Goal: Task Accomplishment & Management: Use online tool/utility

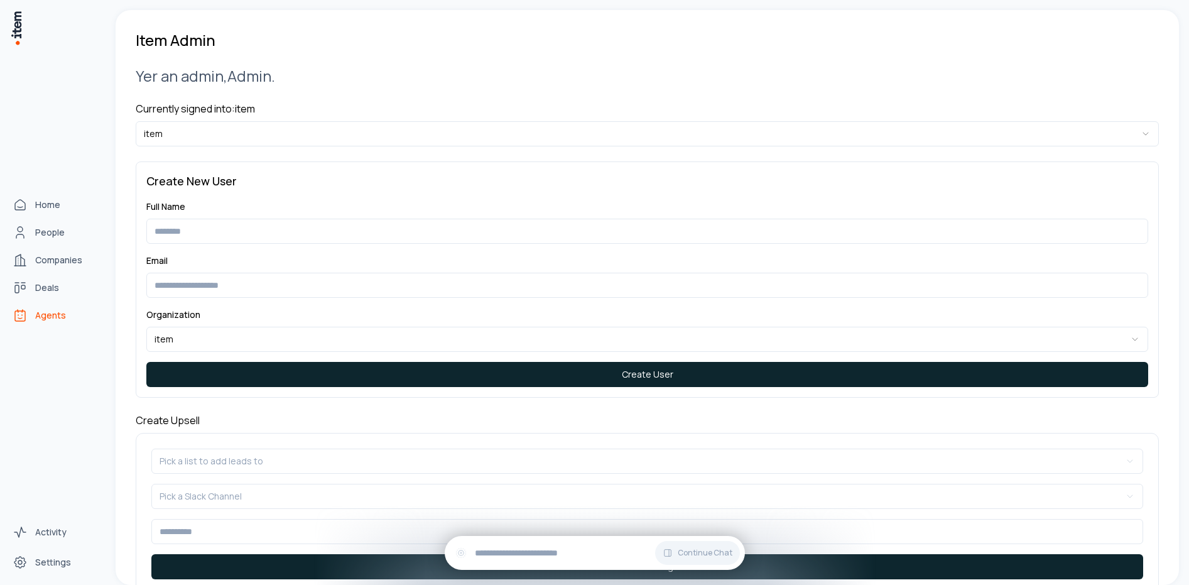
click at [21, 313] on icon "Agents" at bounding box center [20, 315] width 15 height 15
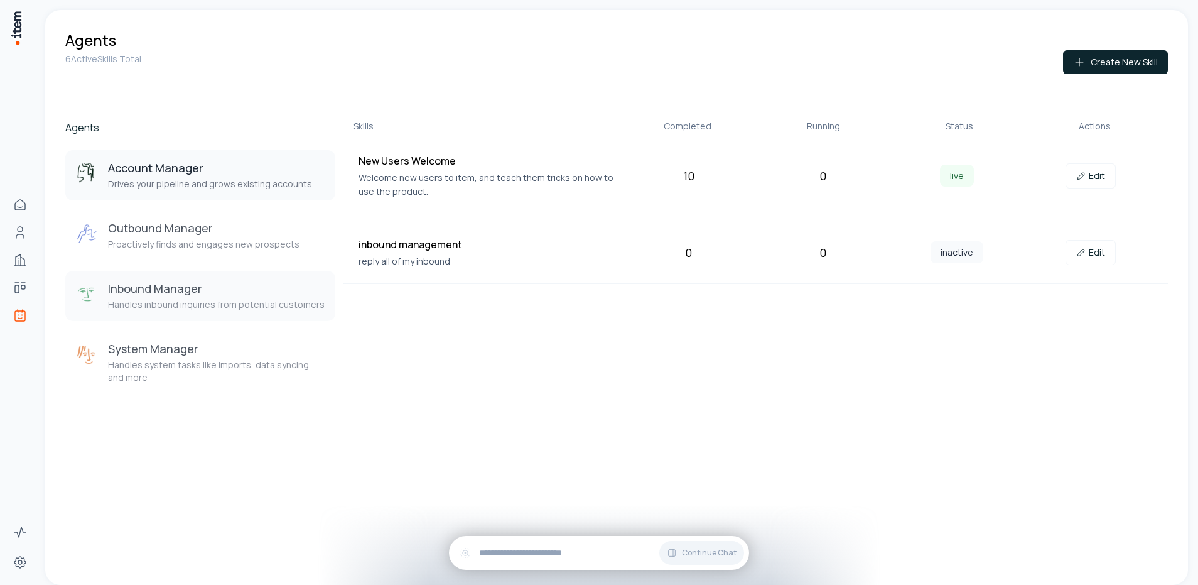
click at [205, 288] on h3 "Inbound Manager" at bounding box center [216, 288] width 217 height 15
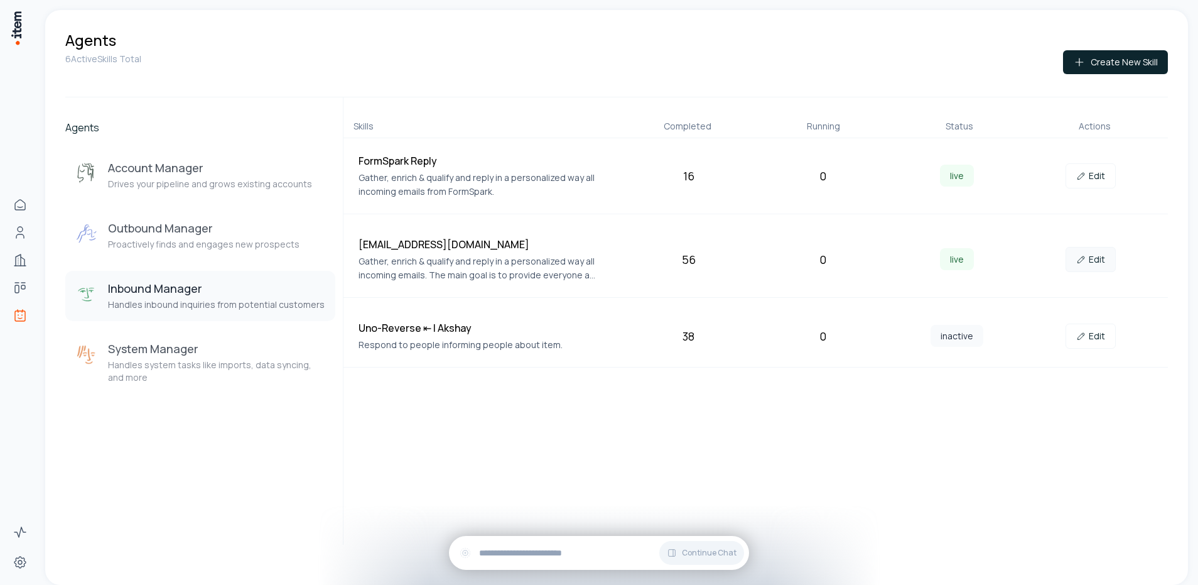
click at [1095, 258] on link "Edit" at bounding box center [1090, 259] width 50 height 25
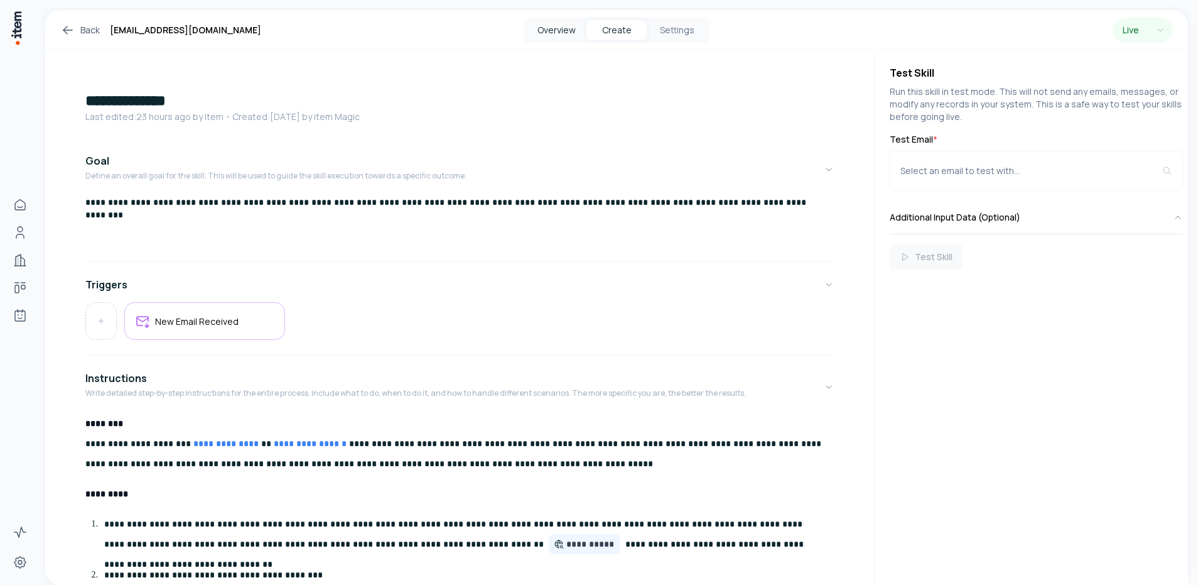
click at [551, 30] on button "Overview" at bounding box center [556, 30] width 60 height 20
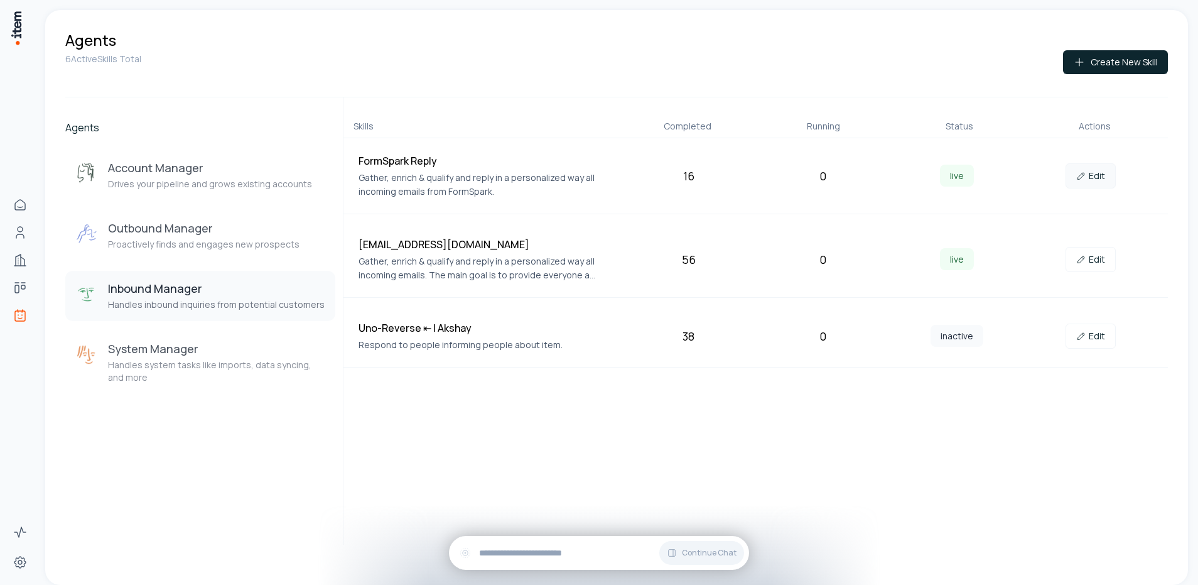
click at [1091, 173] on link "Edit" at bounding box center [1090, 175] width 50 height 25
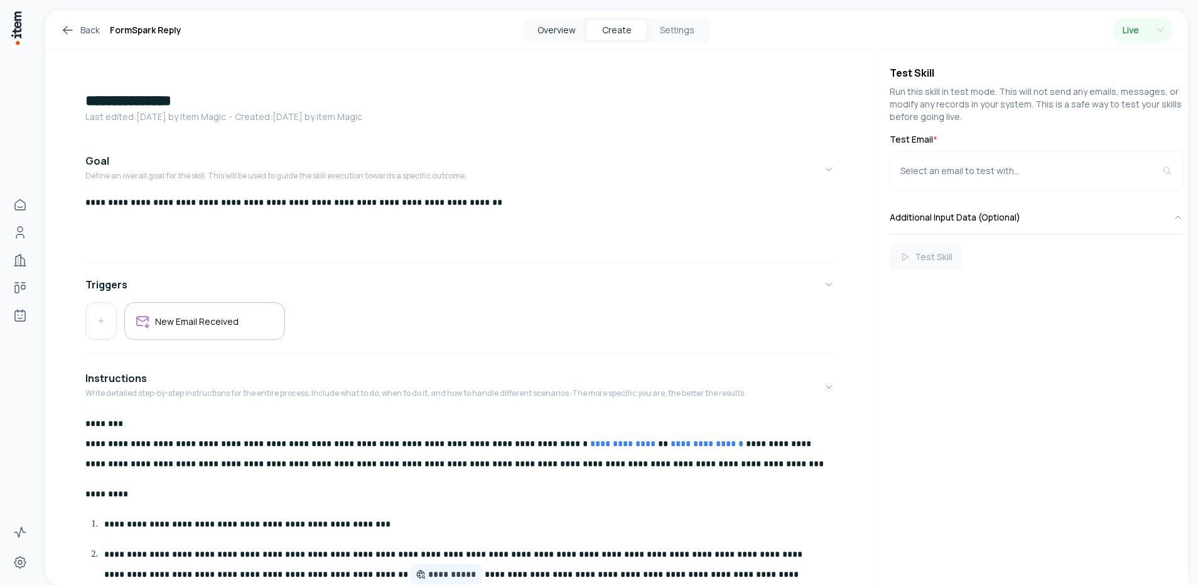
click at [536, 33] on button "Overview" at bounding box center [556, 30] width 60 height 20
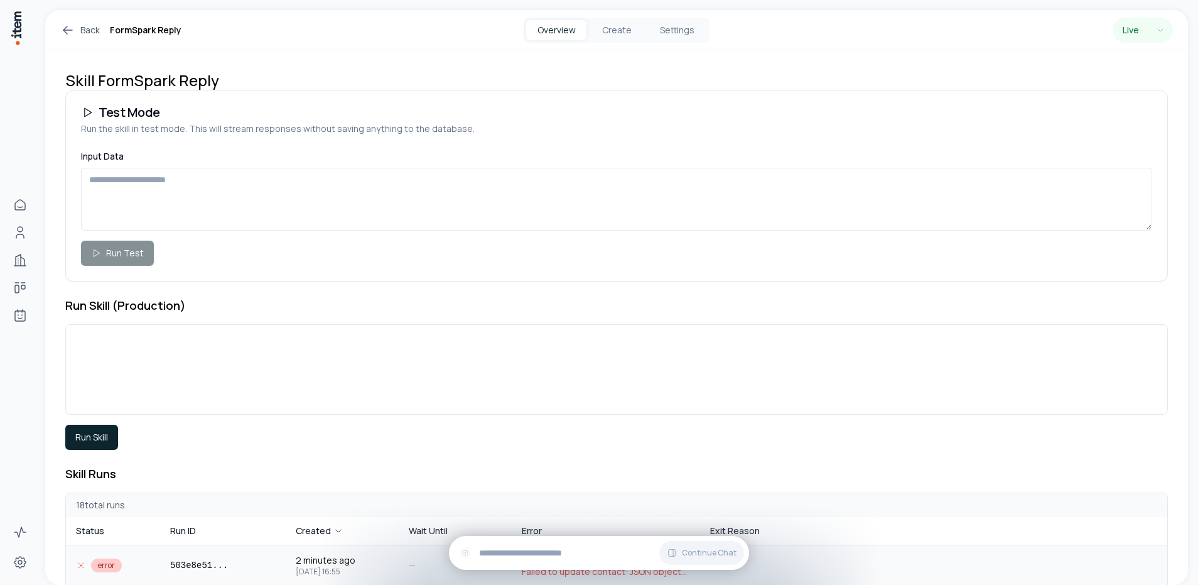
click at [230, 566] on td "503e8e51 ..." at bounding box center [223, 565] width 126 height 40
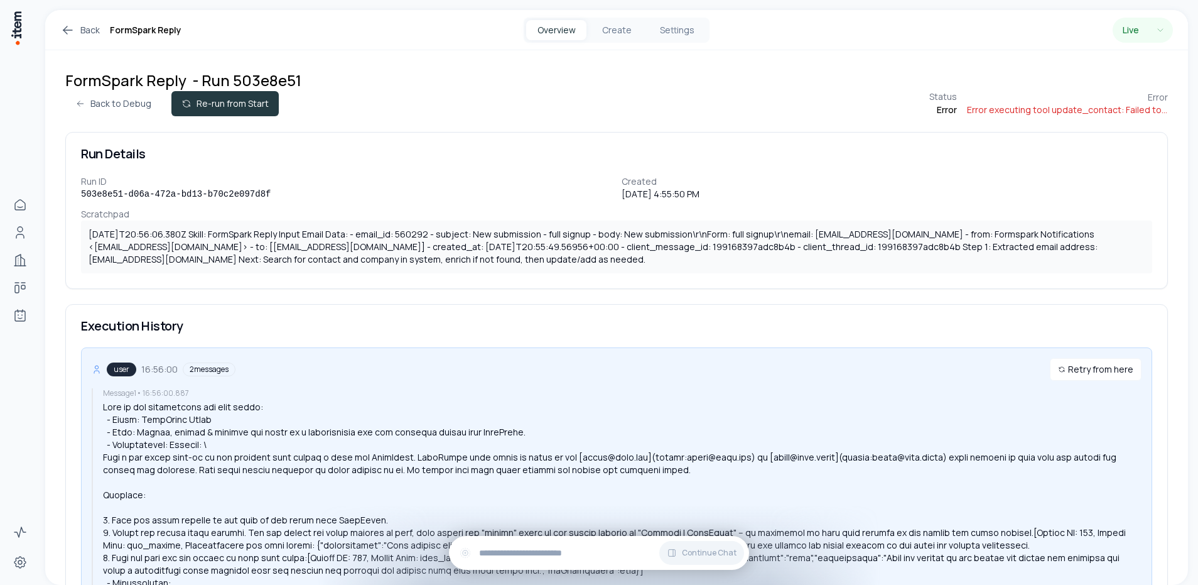
click at [261, 95] on button "Re-run from Start" at bounding box center [224, 103] width 107 height 25
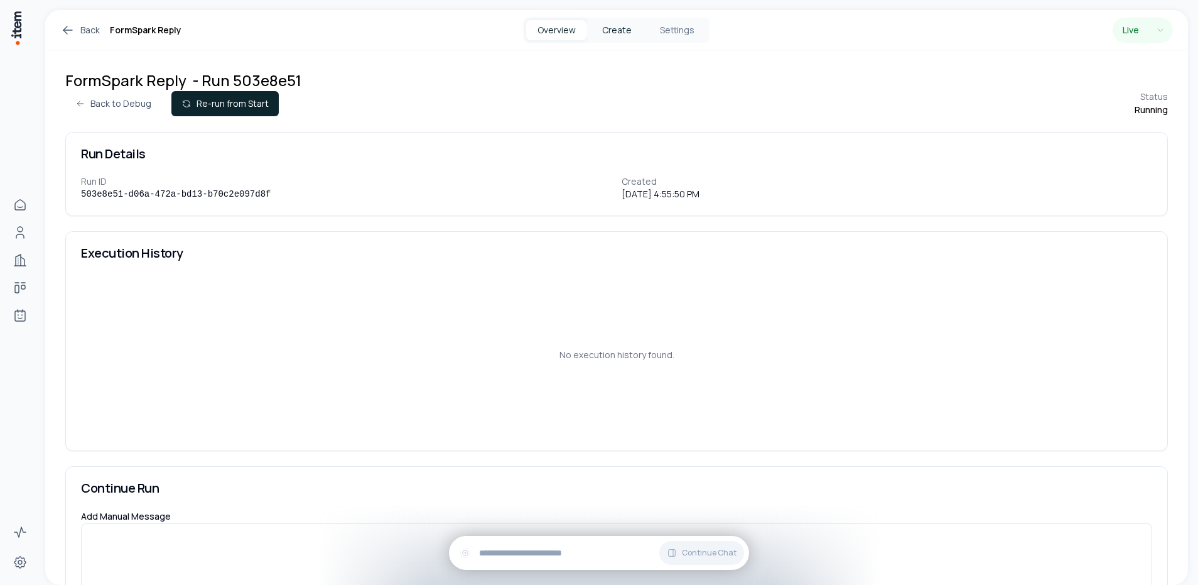
click at [602, 32] on button "Create" at bounding box center [616, 30] width 60 height 20
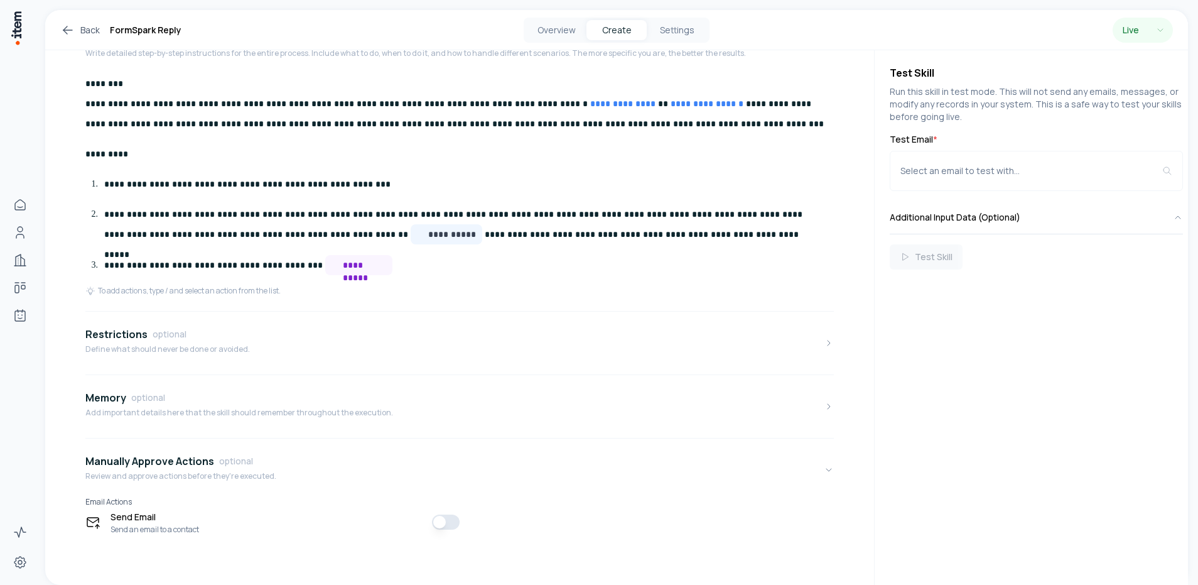
scroll to position [284, 0]
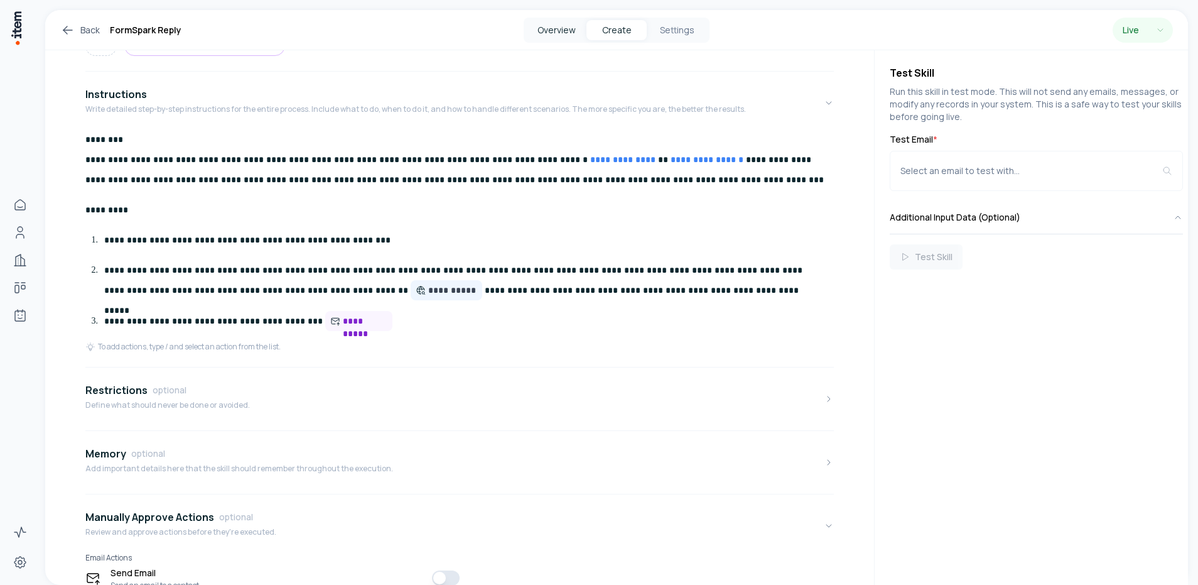
click at [563, 32] on button "Overview" at bounding box center [556, 30] width 60 height 20
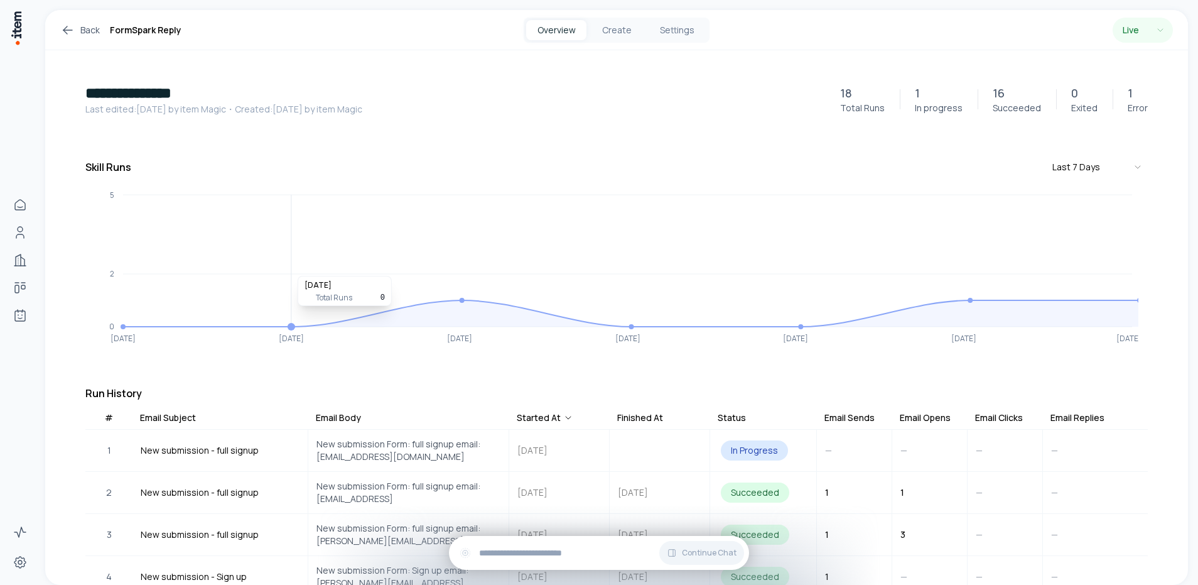
scroll to position [144, 0]
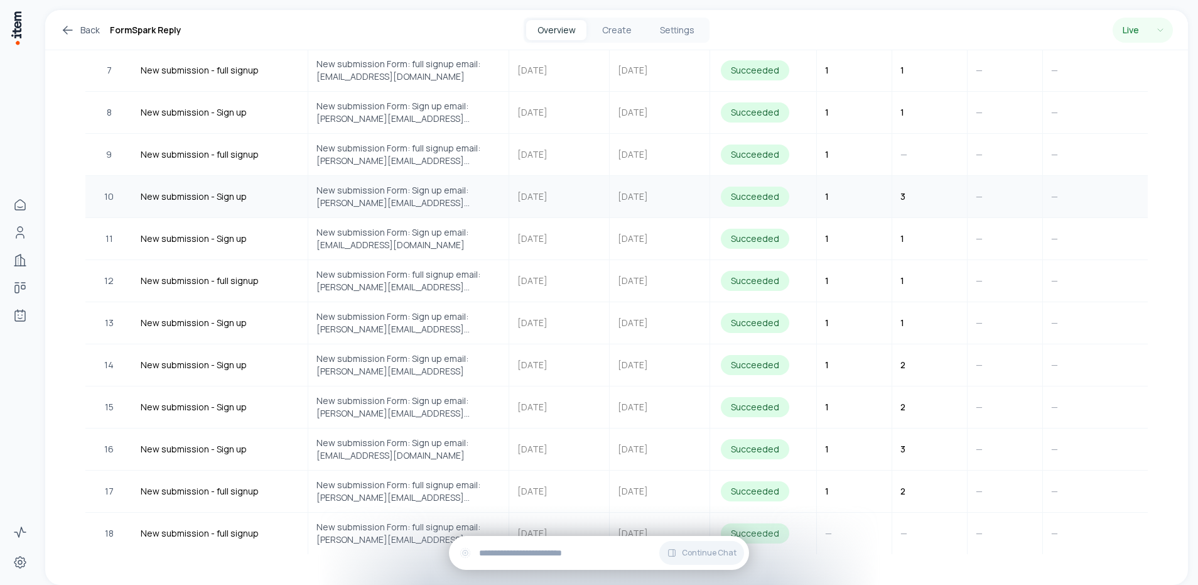
scroll to position [326, 0]
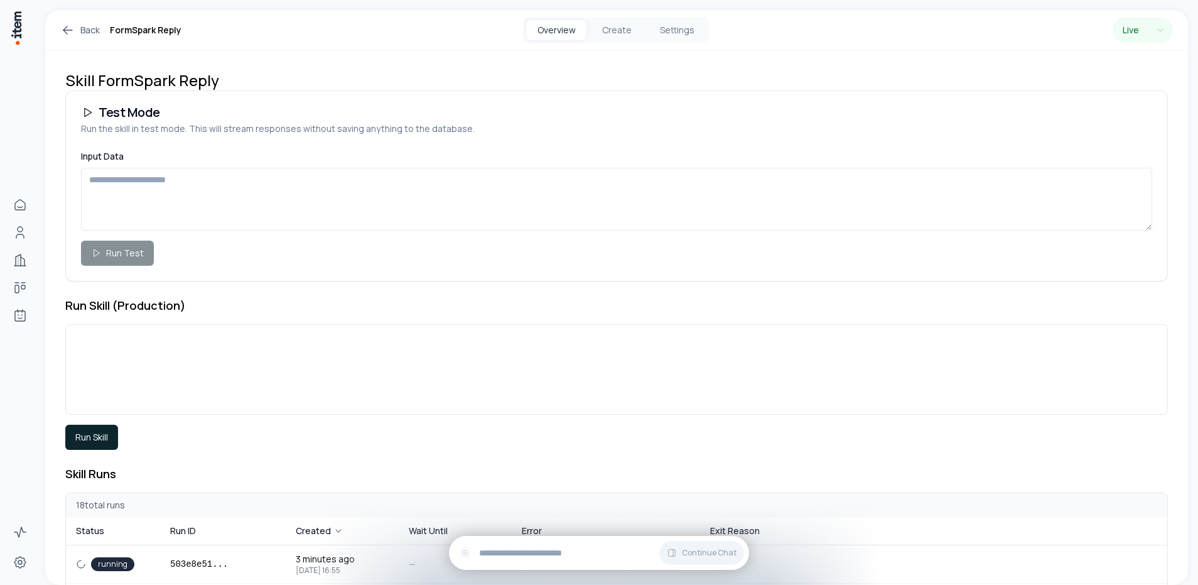
scroll to position [189, 0]
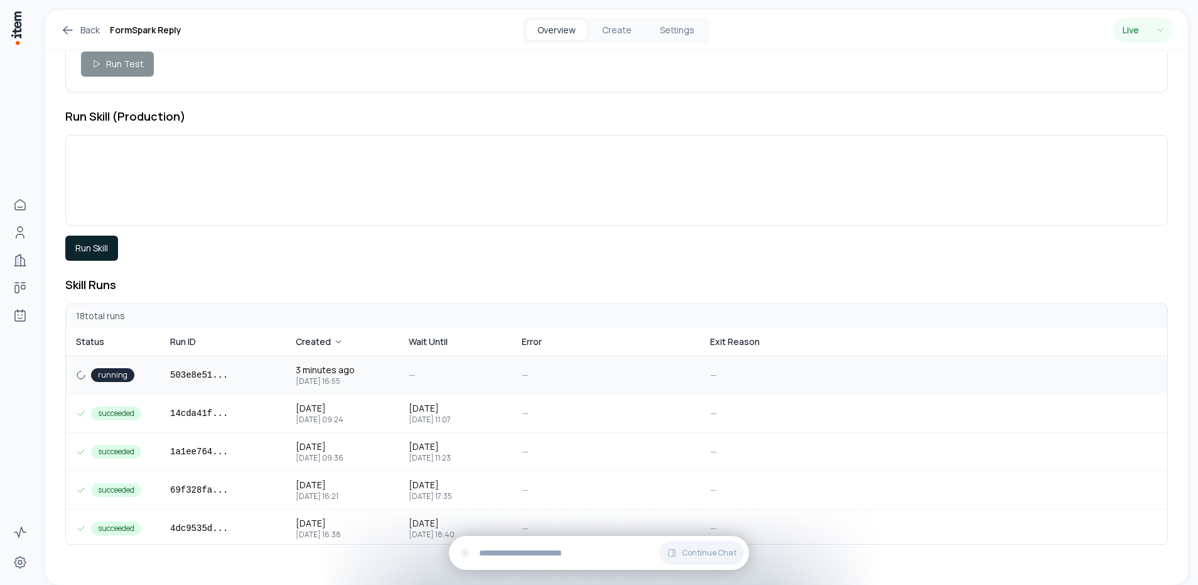
click at [346, 381] on span "Sep 4, 2025 16:55" at bounding box center [325, 381] width 59 height 10
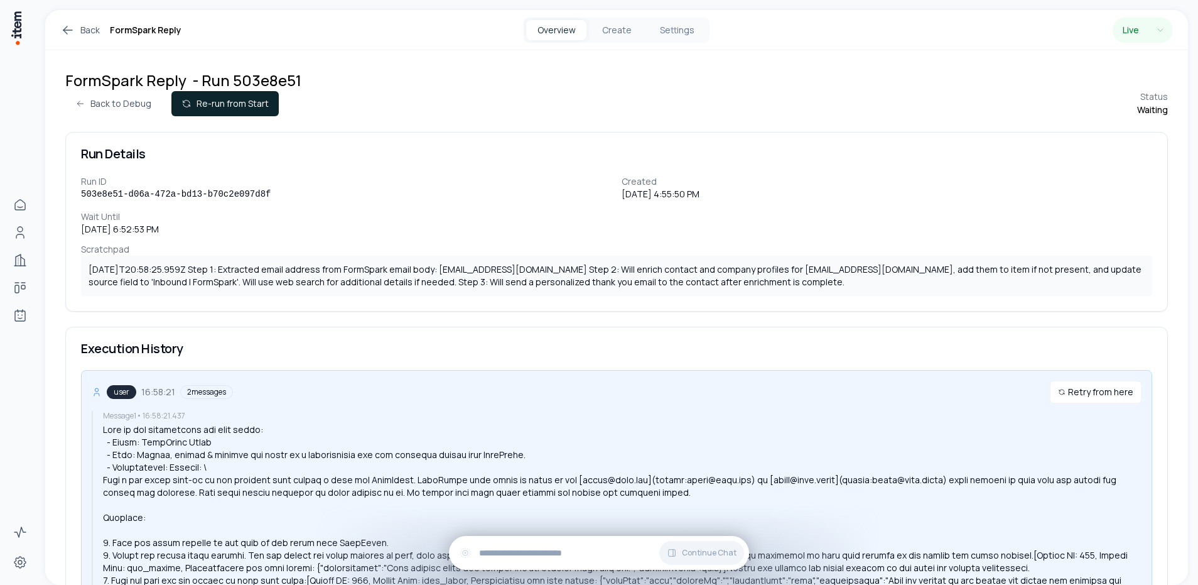
scroll to position [740, 0]
